Goal: Transaction & Acquisition: Purchase product/service

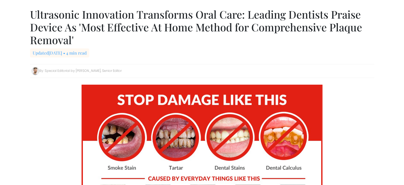
click at [291, 139] on img at bounding box center [202, 155] width 241 height 143
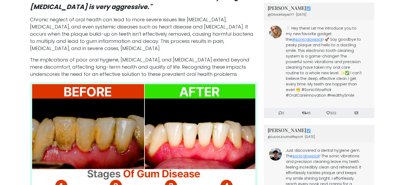
scroll to position [345, 0]
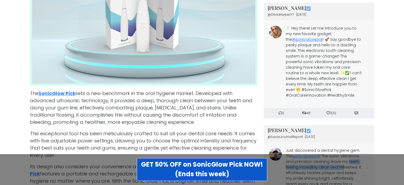
scroll to position [761, 0]
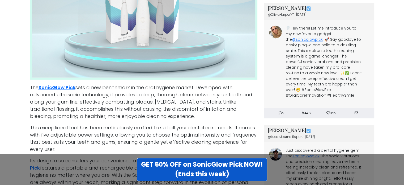
drag, startPoint x: 403, startPoint y: 70, endPoint x: 402, endPoint y: 74, distance: 3.2
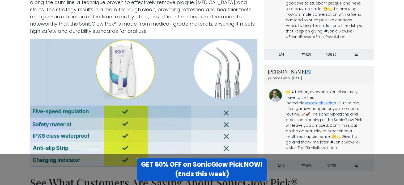
scroll to position [1744, 0]
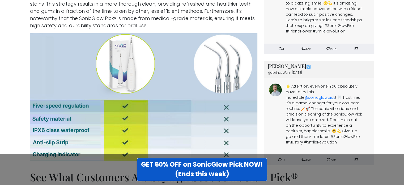
drag, startPoint x: 404, startPoint y: 145, endPoint x: 402, endPoint y: 155, distance: 9.9
click at [402, 155] on div "GET 50% OFF on SonicGlow Pick NOW! (Ends this week)" at bounding box center [202, 169] width 404 height 31
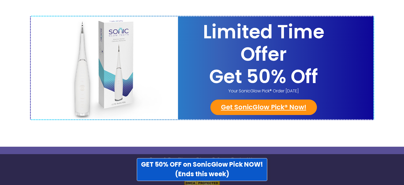
scroll to position [2125, 0]
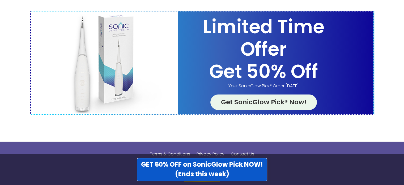
click at [260, 95] on link "Get SonicGlow Pick® Now!" at bounding box center [263, 101] width 107 height 15
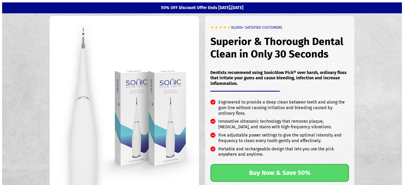
drag, startPoint x: 0, startPoint y: 0, endPoint x: 260, endPoint y: 96, distance: 277.3
click at [260, 96] on ul "Engineered to provide a deep clean between teeth and along the gum line without…" at bounding box center [279, 127] width 139 height 72
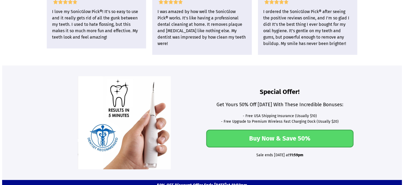
scroll to position [1447, 0]
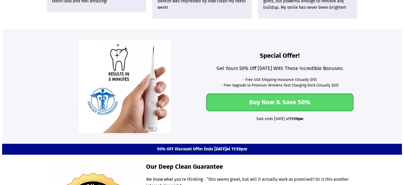
drag, startPoint x: 403, startPoint y: 156, endPoint x: 403, endPoint y: 162, distance: 6.4
drag, startPoint x: 403, startPoint y: 162, endPoint x: 403, endPoint y: 170, distance: 8.0
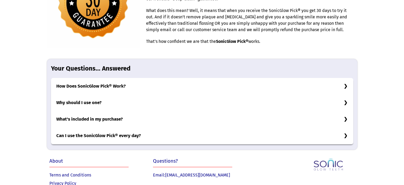
scroll to position [1674, 0]
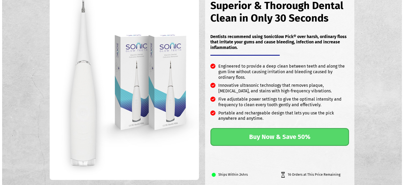
scroll to position [0, 0]
